Goal: Book appointment/travel/reservation

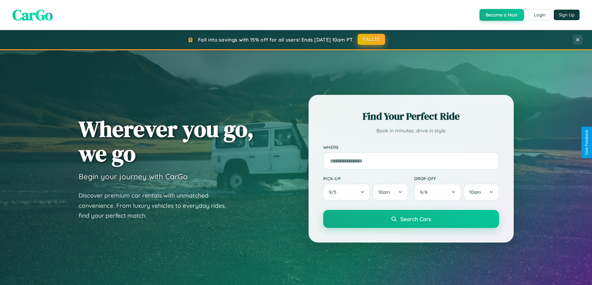
click at [371, 39] on button "FALL15" at bounding box center [370, 39] width 27 height 11
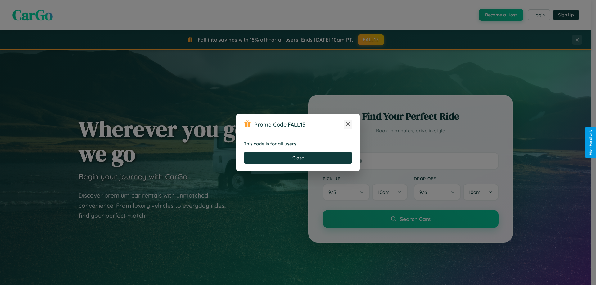
click at [348, 125] on icon at bounding box center [348, 124] width 6 height 6
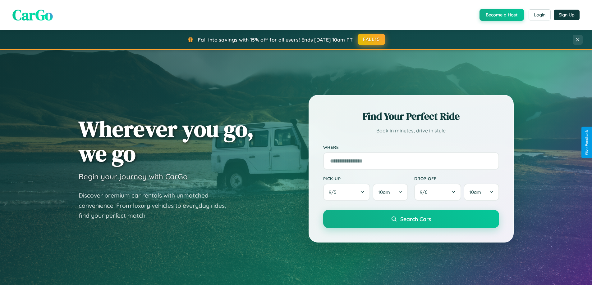
click at [371, 39] on button "FALL15" at bounding box center [370, 39] width 27 height 11
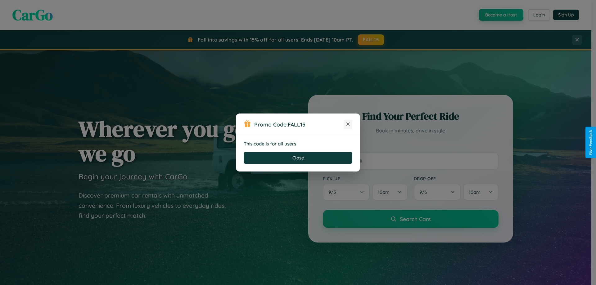
click at [348, 125] on icon at bounding box center [348, 124] width 6 height 6
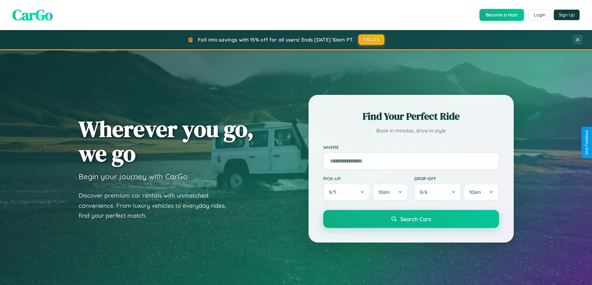
scroll to position [998, 0]
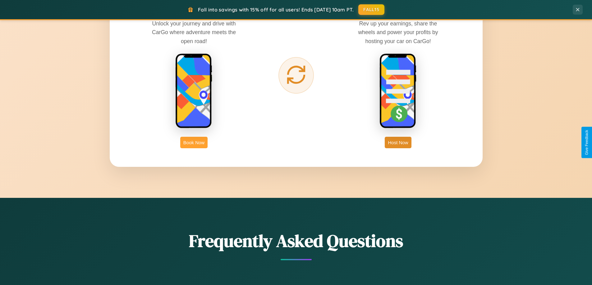
click at [194, 143] on button "Book Now" at bounding box center [193, 142] width 27 height 11
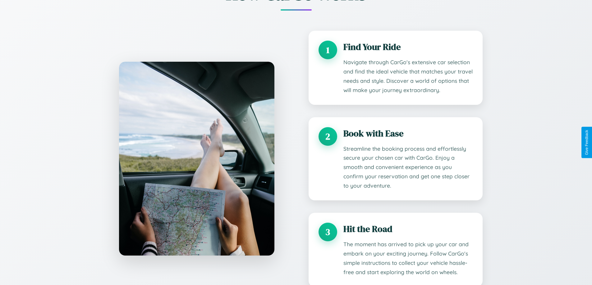
scroll to position [1, 0]
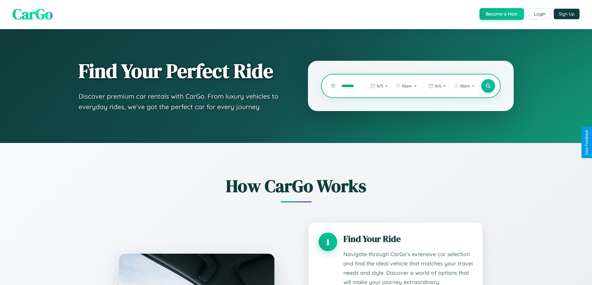
type input "********"
